Goal: Information Seeking & Learning: Learn about a topic

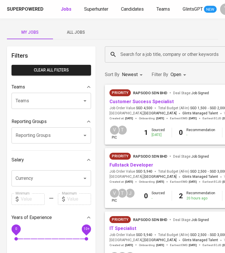
click at [79, 33] on span "All Jobs" at bounding box center [76, 32] width 39 height 7
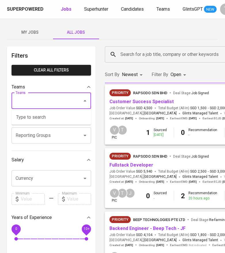
click at [57, 99] on input "Teams" at bounding box center [43, 101] width 58 height 11
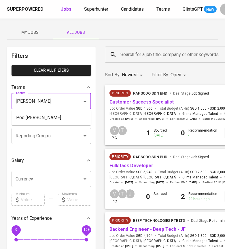
click at [50, 117] on li "Pod [PERSON_NAME]" at bounding box center [52, 117] width 80 height 10
type input "[PERSON_NAME]"
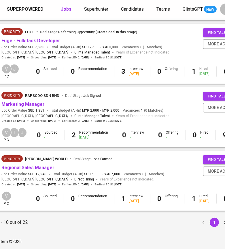
scroll to position [516, 133]
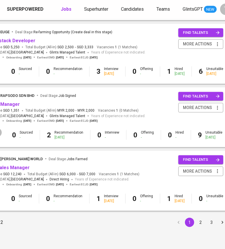
click at [199, 223] on li "2" at bounding box center [200, 221] width 11 height 9
click at [196, 222] on button "2" at bounding box center [200, 221] width 9 height 9
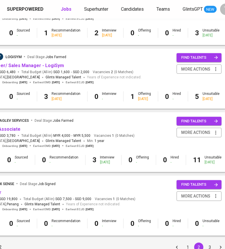
scroll to position [507, 137]
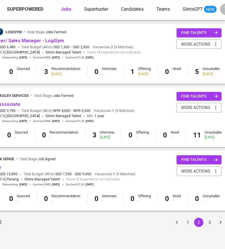
click at [206, 220] on button "3" at bounding box center [210, 221] width 9 height 9
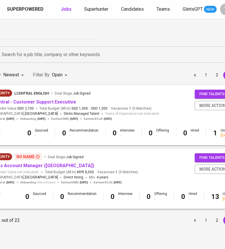
scroll to position [0, 119]
click at [212, 219] on button "2" at bounding box center [216, 219] width 9 height 9
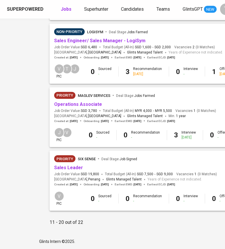
scroll to position [507, 55]
click at [67, 169] on link "Sales Leader" at bounding box center [68, 167] width 29 height 5
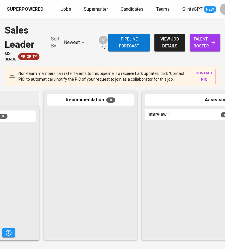
scroll to position [0, 59]
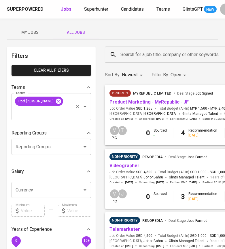
click at [56, 101] on icon at bounding box center [58, 100] width 5 height 5
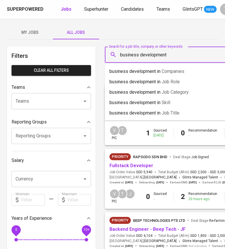
type input "business development"
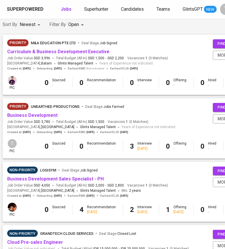
scroll to position [51, 102]
